Goal: Transaction & Acquisition: Book appointment/travel/reservation

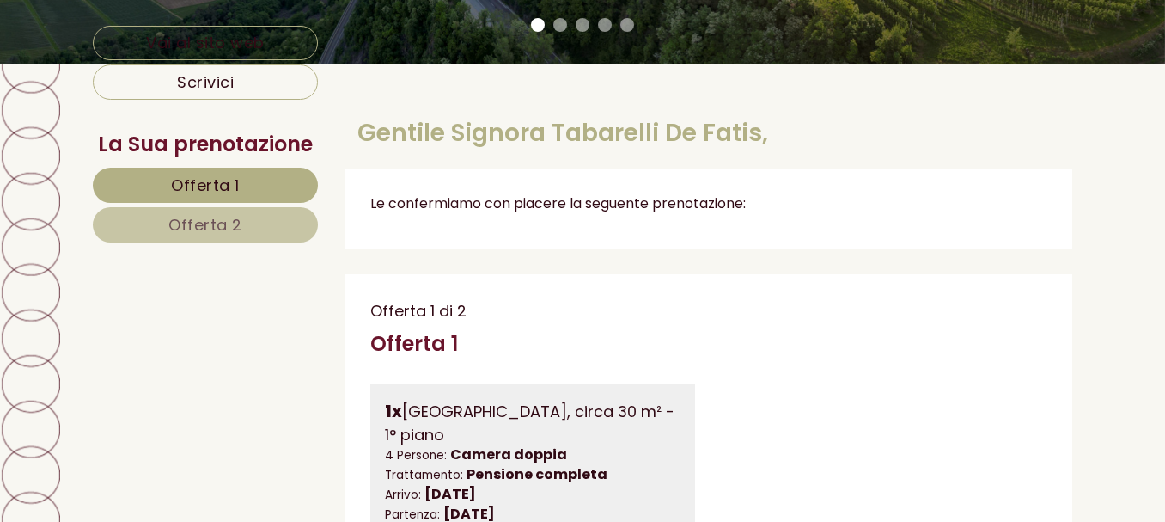
scroll to position [516, 0]
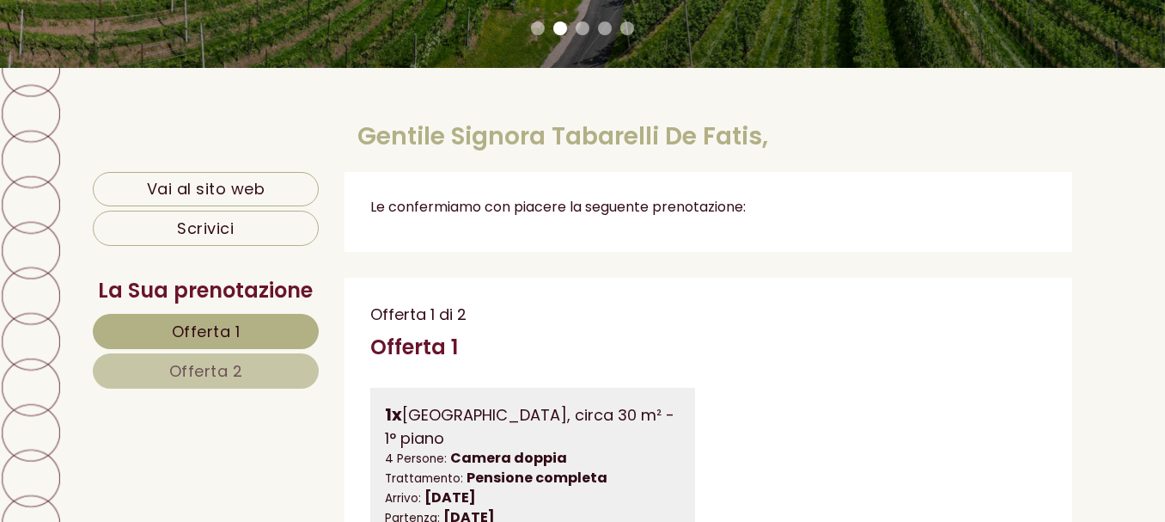
click at [211, 371] on span "Offerta 2" at bounding box center [206, 370] width 74 height 21
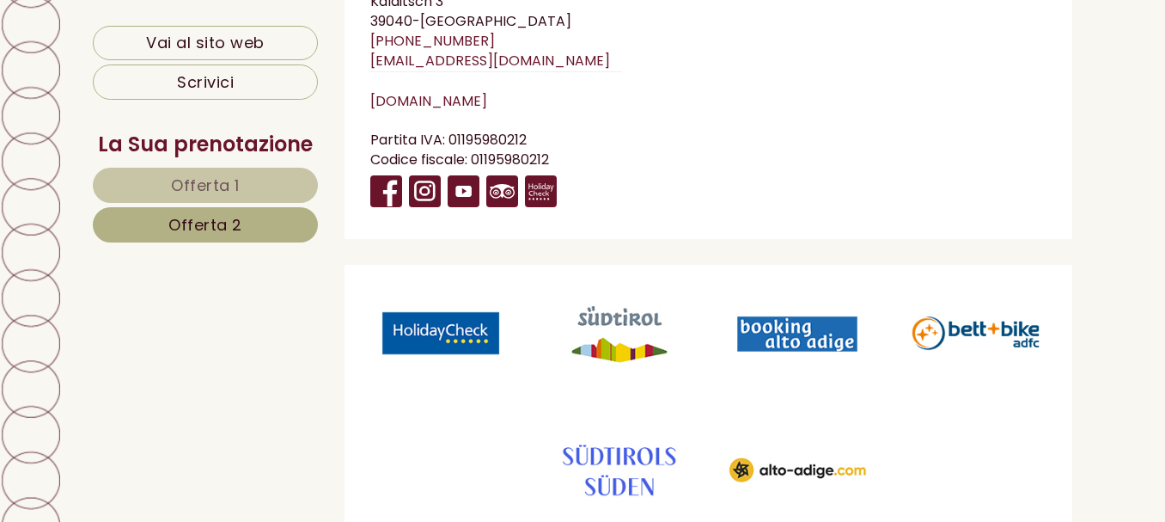
scroll to position [3114, 0]
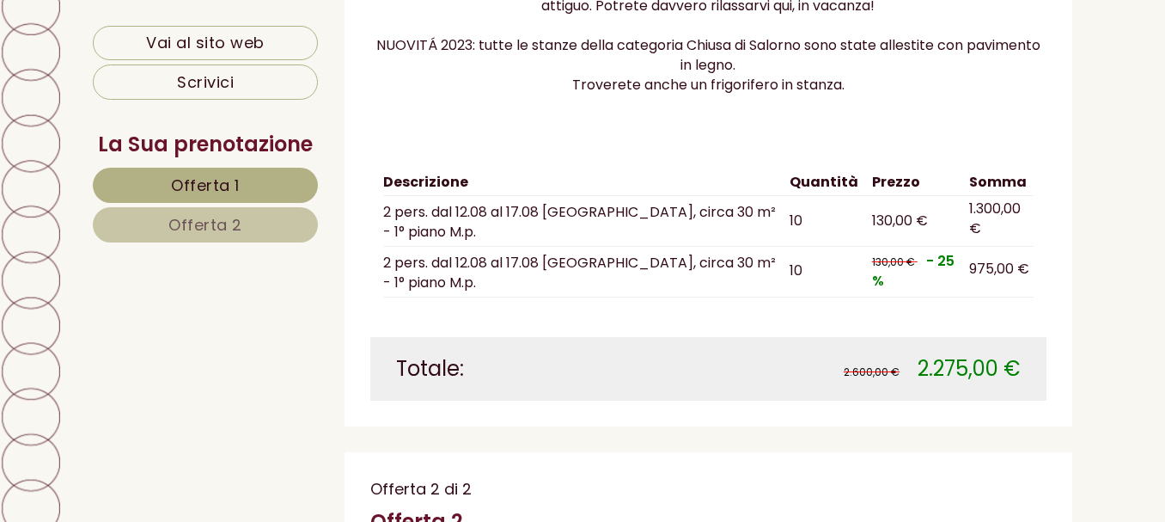
scroll to position [1633, 0]
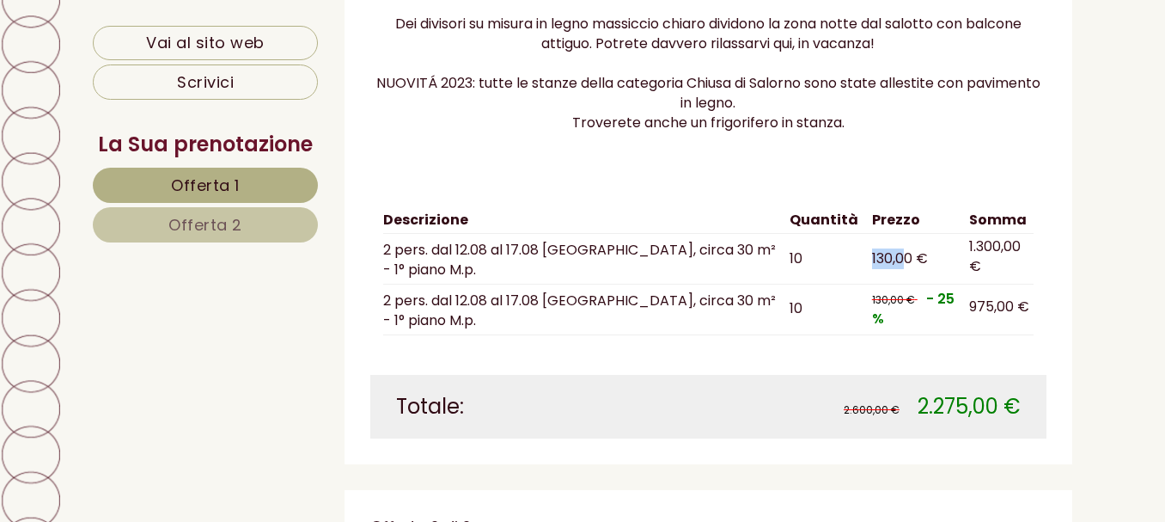
drag, startPoint x: 868, startPoint y: 260, endPoint x: 900, endPoint y: 263, distance: 32.0
click at [900, 263] on span "130,00 €" at bounding box center [900, 258] width 56 height 20
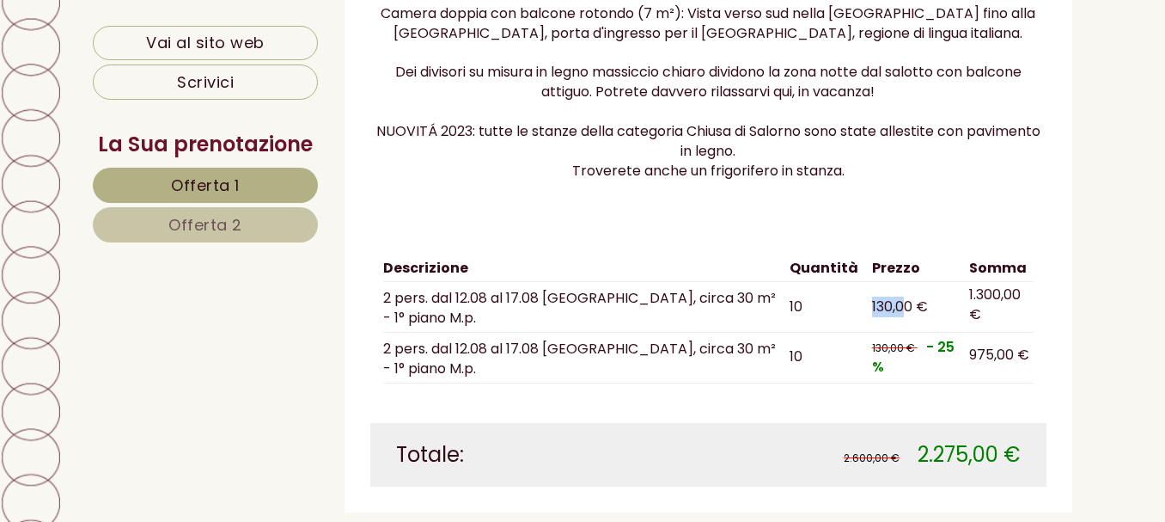
scroll to position [1547, 0]
